Goal: Contribute content

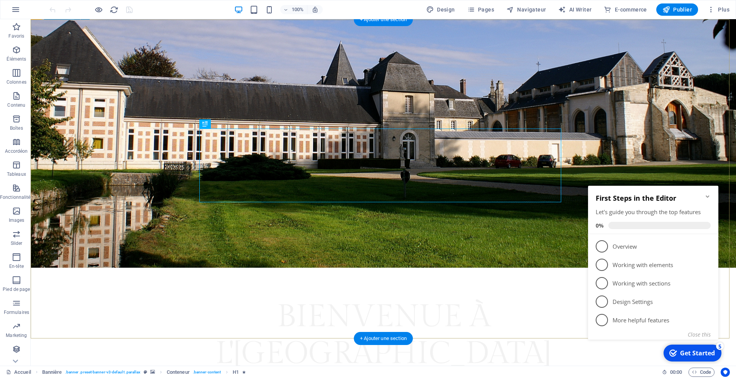
scroll to position [156, 0]
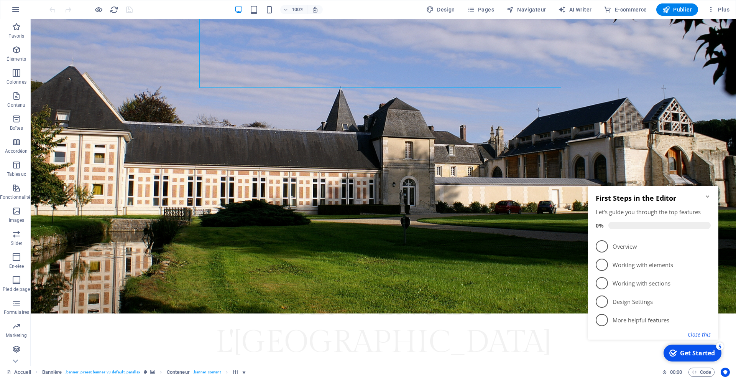
click at [699, 331] on button "Close this" at bounding box center [699, 333] width 23 height 7
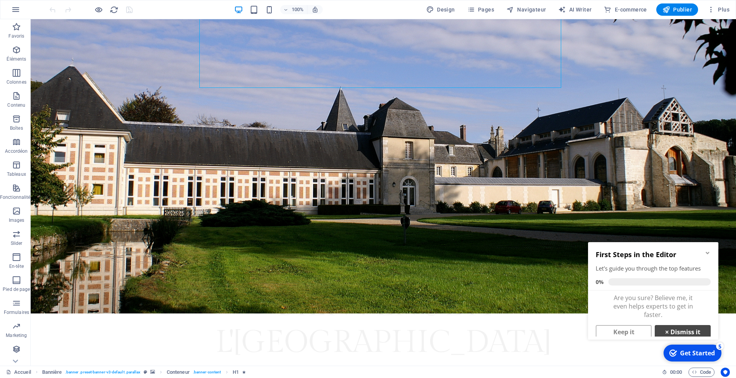
click at [676, 330] on link "× Dismiss it" at bounding box center [683, 332] width 56 height 14
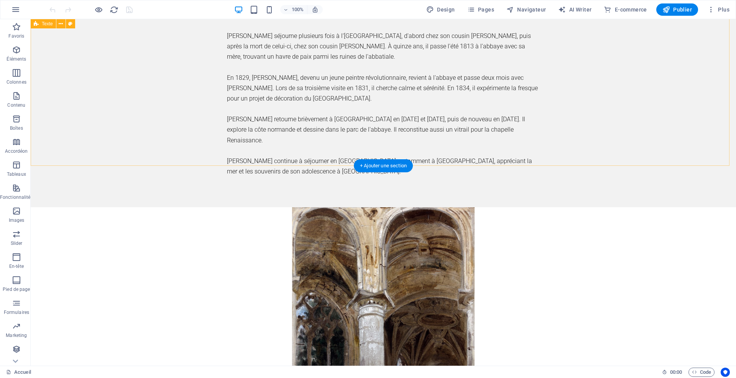
scroll to position [2073, 0]
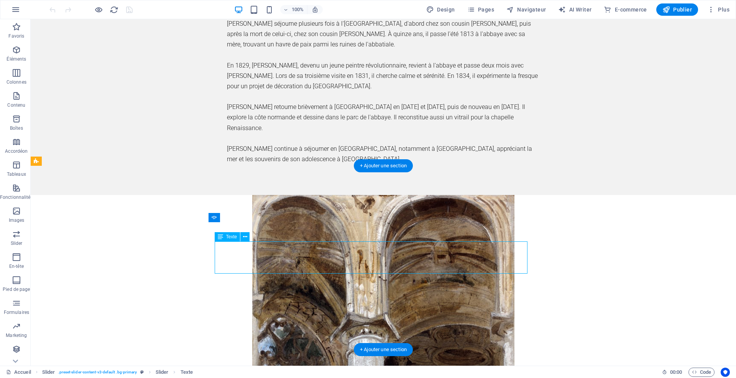
scroll to position [2146, 0]
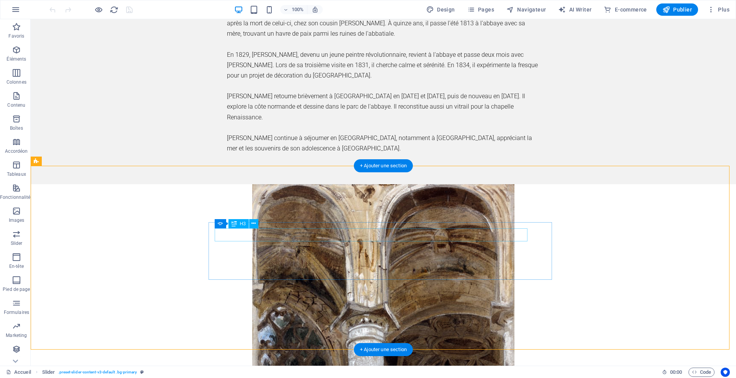
click at [255, 222] on icon at bounding box center [254, 223] width 4 height 8
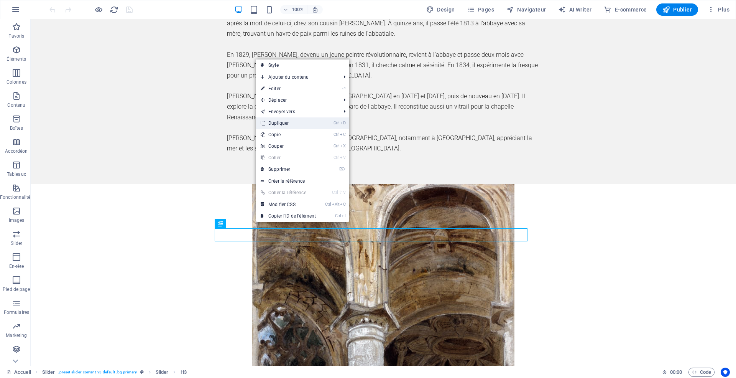
click at [300, 124] on link "Ctrl D Dupliquer" at bounding box center [288, 123] width 64 height 12
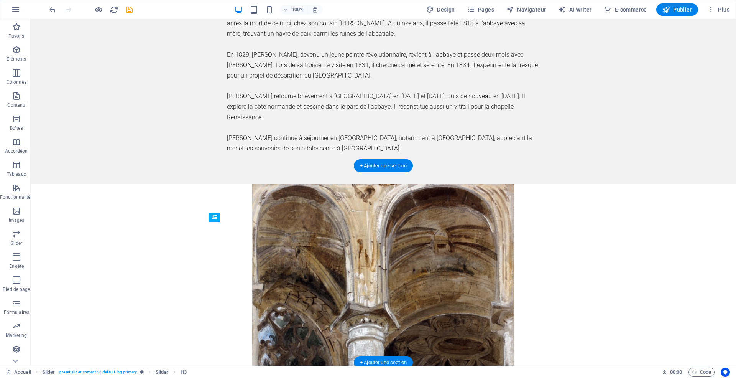
drag, startPoint x: 243, startPoint y: 247, endPoint x: 245, endPoint y: 260, distance: 13.9
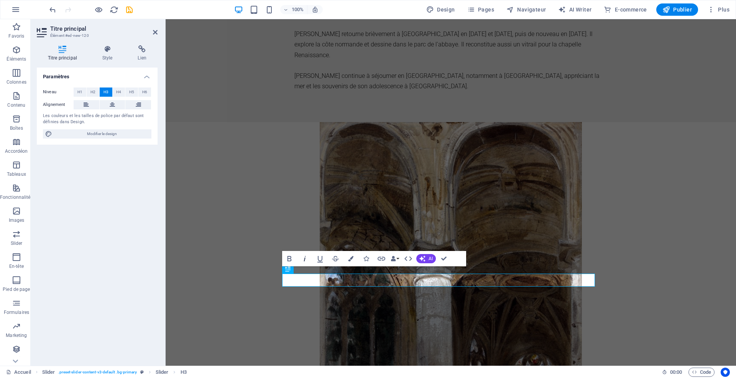
scroll to position [7, 0]
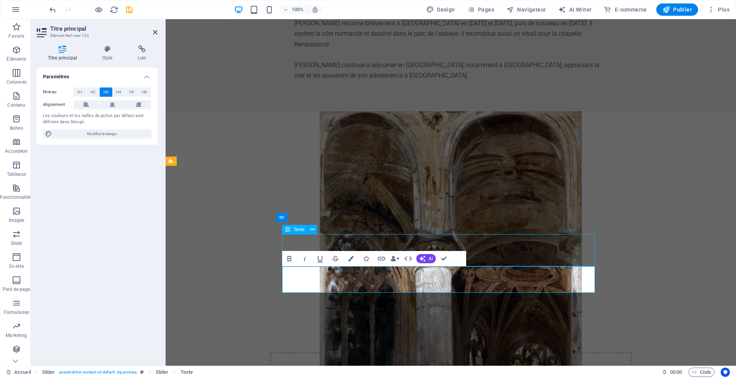
scroll to position [2073, 0]
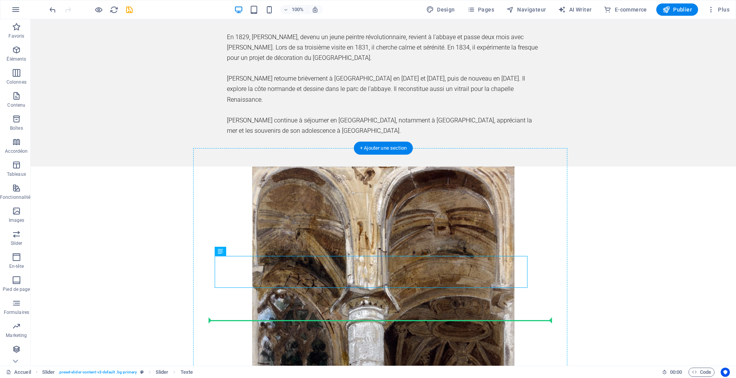
scroll to position [2091, 0]
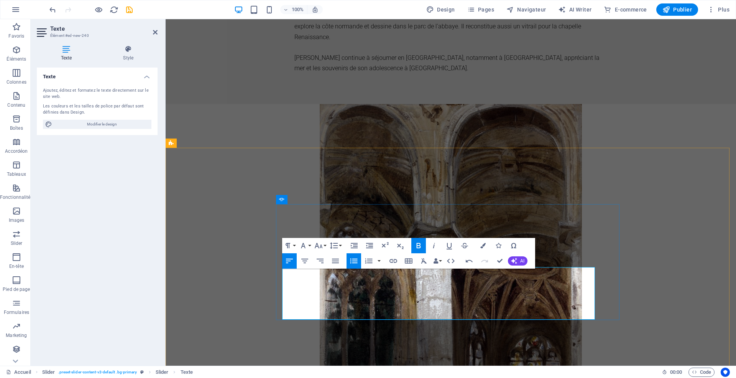
scroll to position [15, 0]
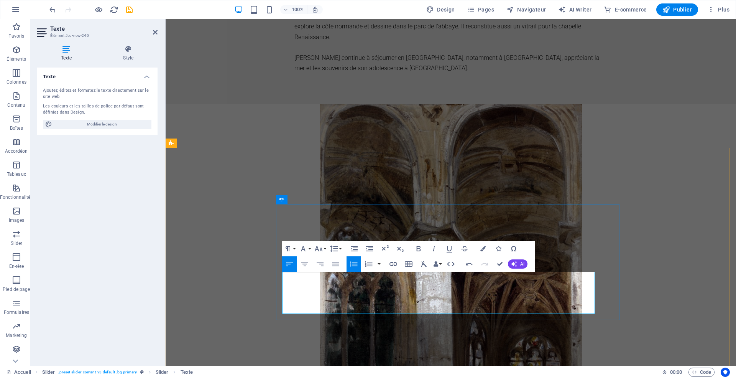
scroll to position [0, 0]
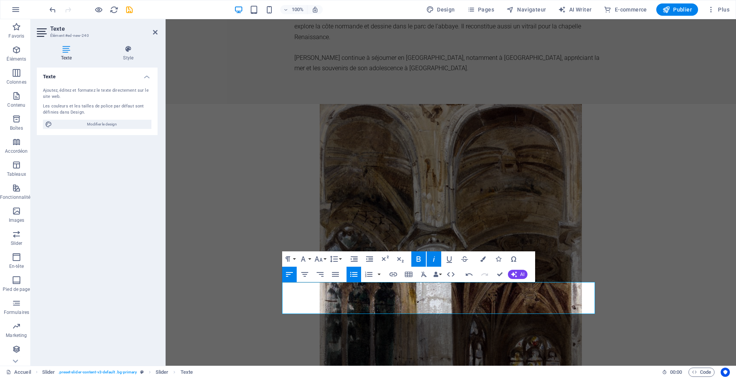
click at [418, 263] on icon "button" at bounding box center [418, 258] width 9 height 9
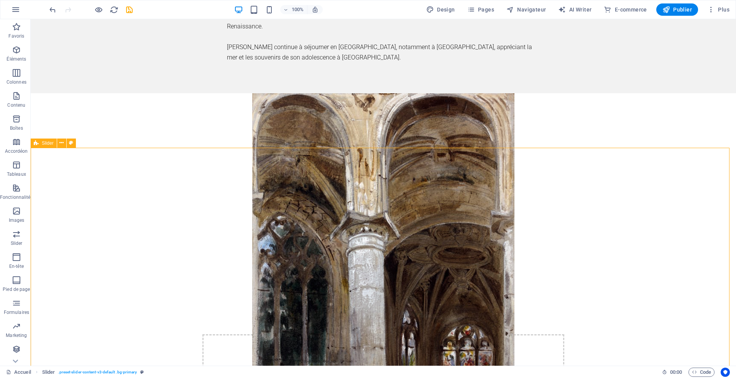
scroll to position [2091, 0]
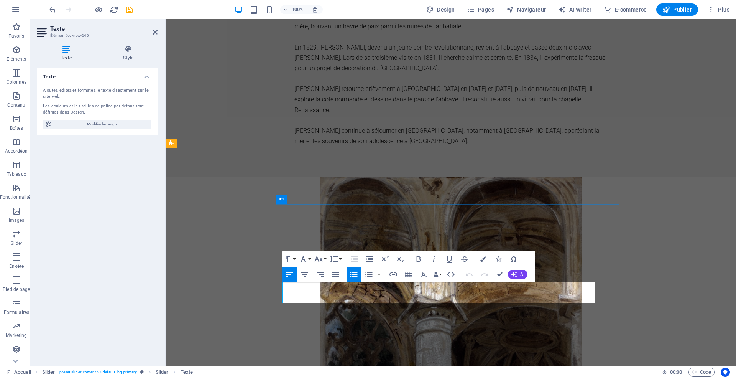
scroll to position [2164, 0]
